Goal: Check status

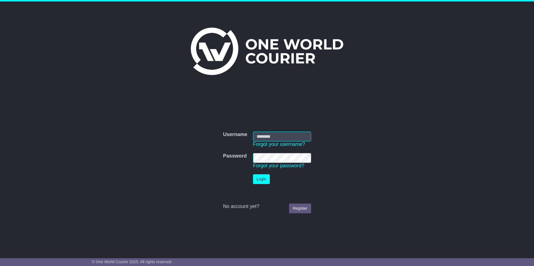
type input "**********"
click at [260, 177] on button "Login" at bounding box center [261, 180] width 17 height 10
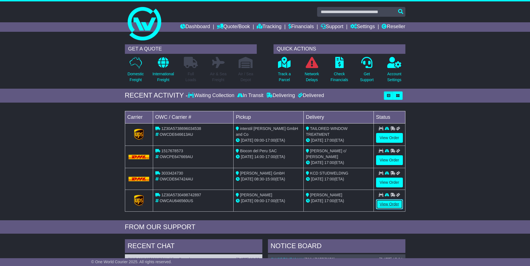
click at [387, 204] on link "View Order" at bounding box center [389, 205] width 27 height 10
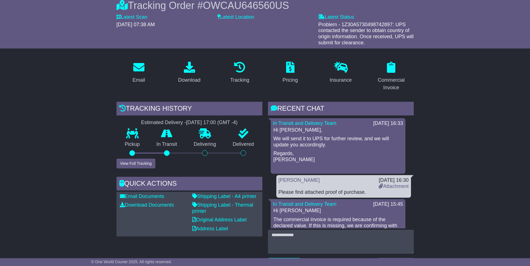
scroll to position [56, 0]
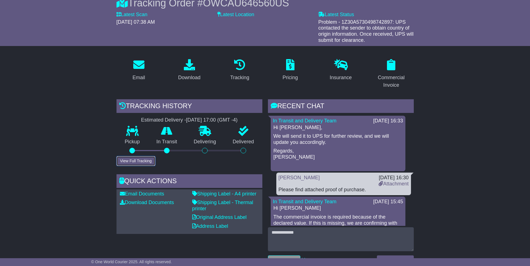
click at [135, 162] on button "View Full Tracking" at bounding box center [135, 161] width 39 height 10
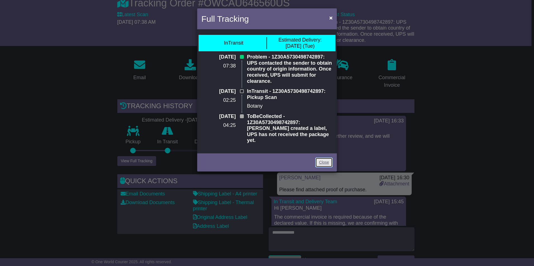
click at [326, 158] on link "Close" at bounding box center [323, 163] width 17 height 10
